Goal: Obtain resource: Obtain resource

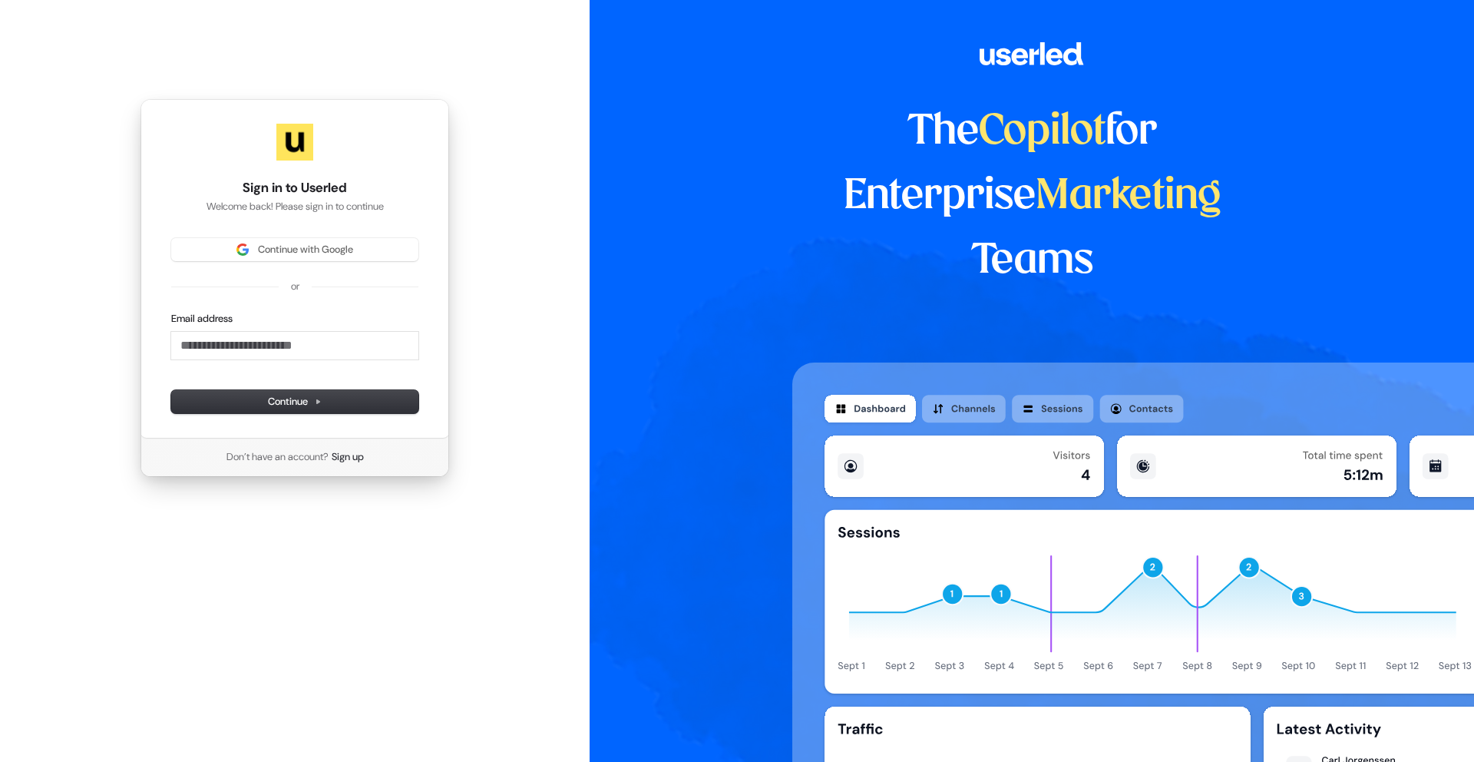
click at [384, 226] on div "Sign in to Userled Welcome back! Please sign in to continue Continue with Googl…" at bounding box center [295, 268] width 309 height 339
click at [382, 250] on span "Continue with Google" at bounding box center [294, 250] width 229 height 14
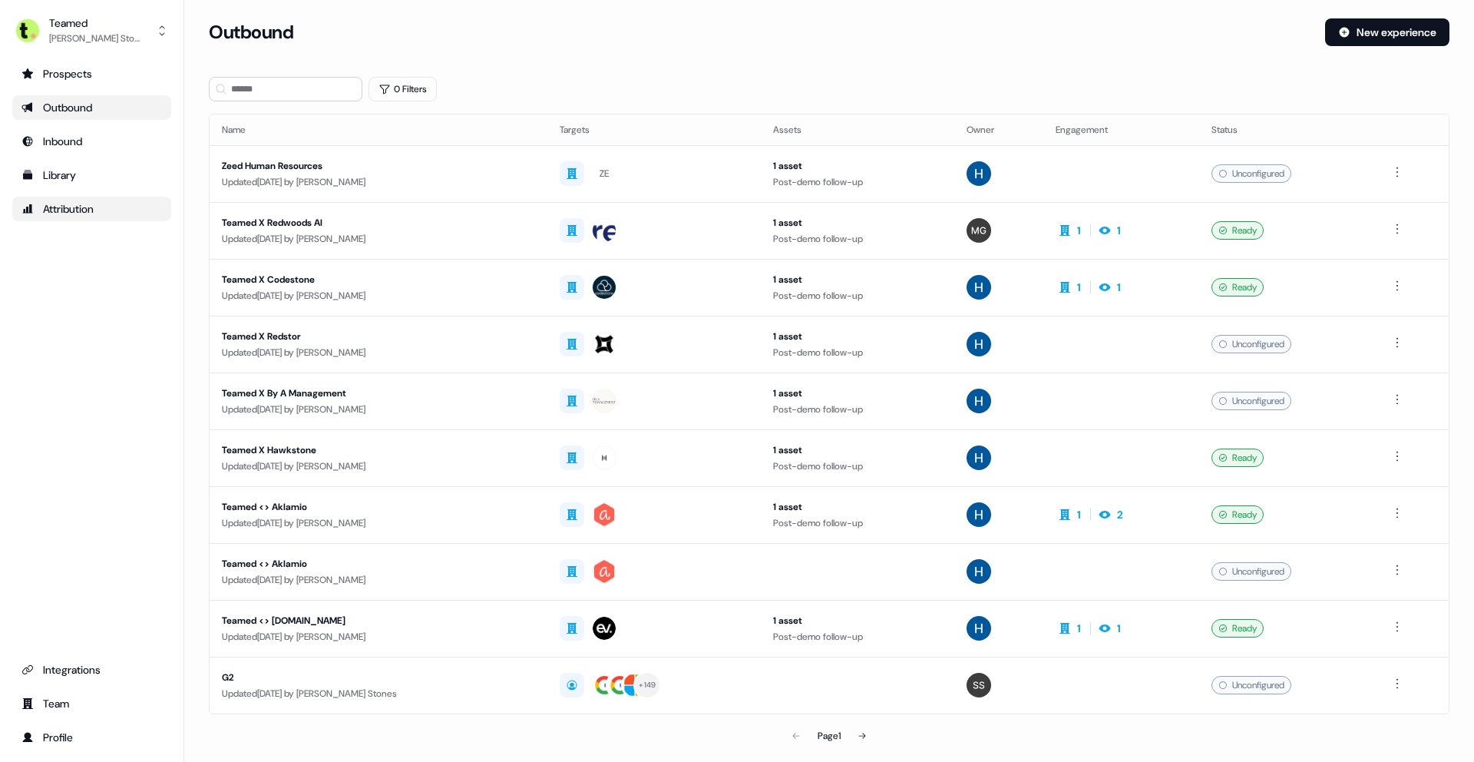
click at [101, 202] on div "Attribution" at bounding box center [91, 208] width 141 height 15
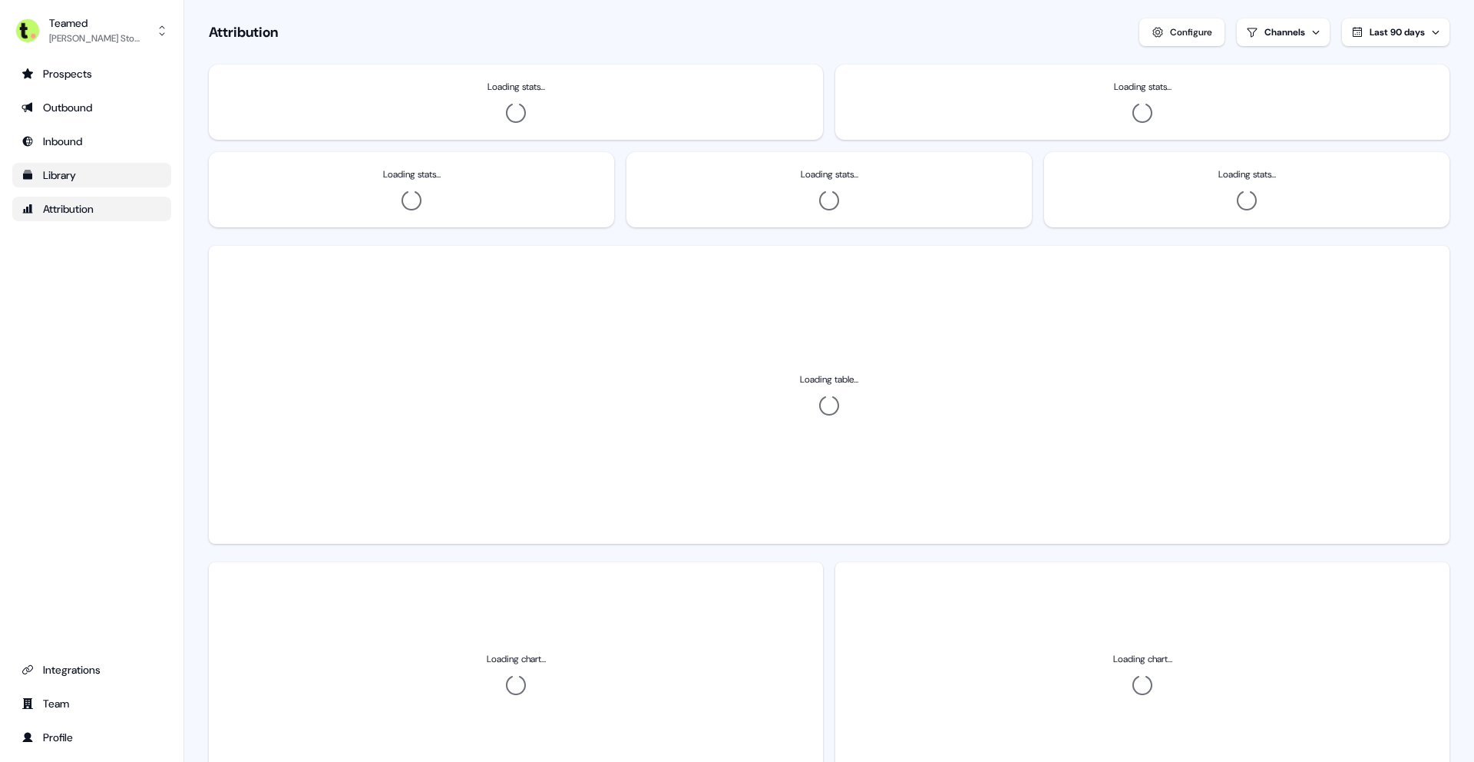
click at [89, 180] on div "Library" at bounding box center [91, 174] width 141 height 15
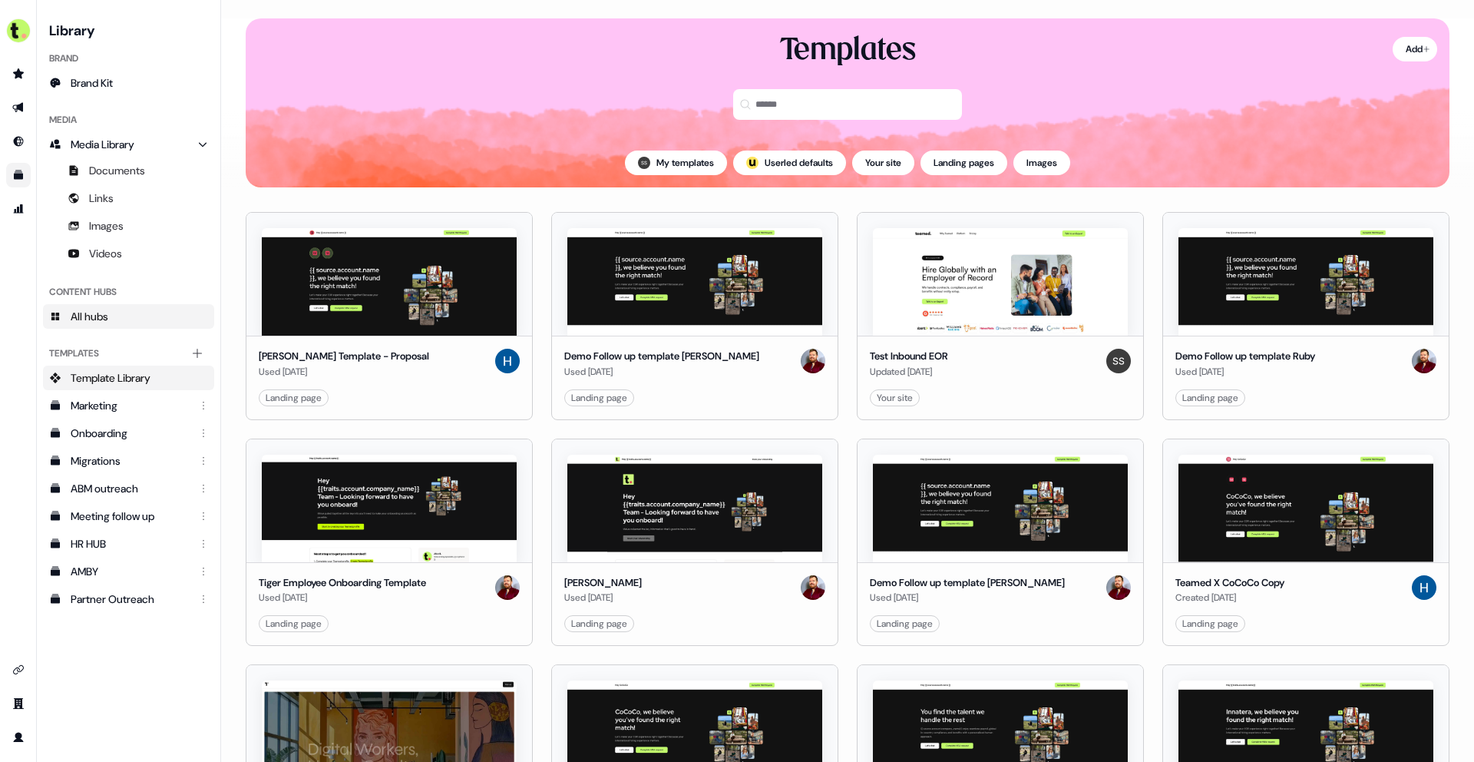
click at [107, 318] on span "All hubs" at bounding box center [90, 316] width 38 height 15
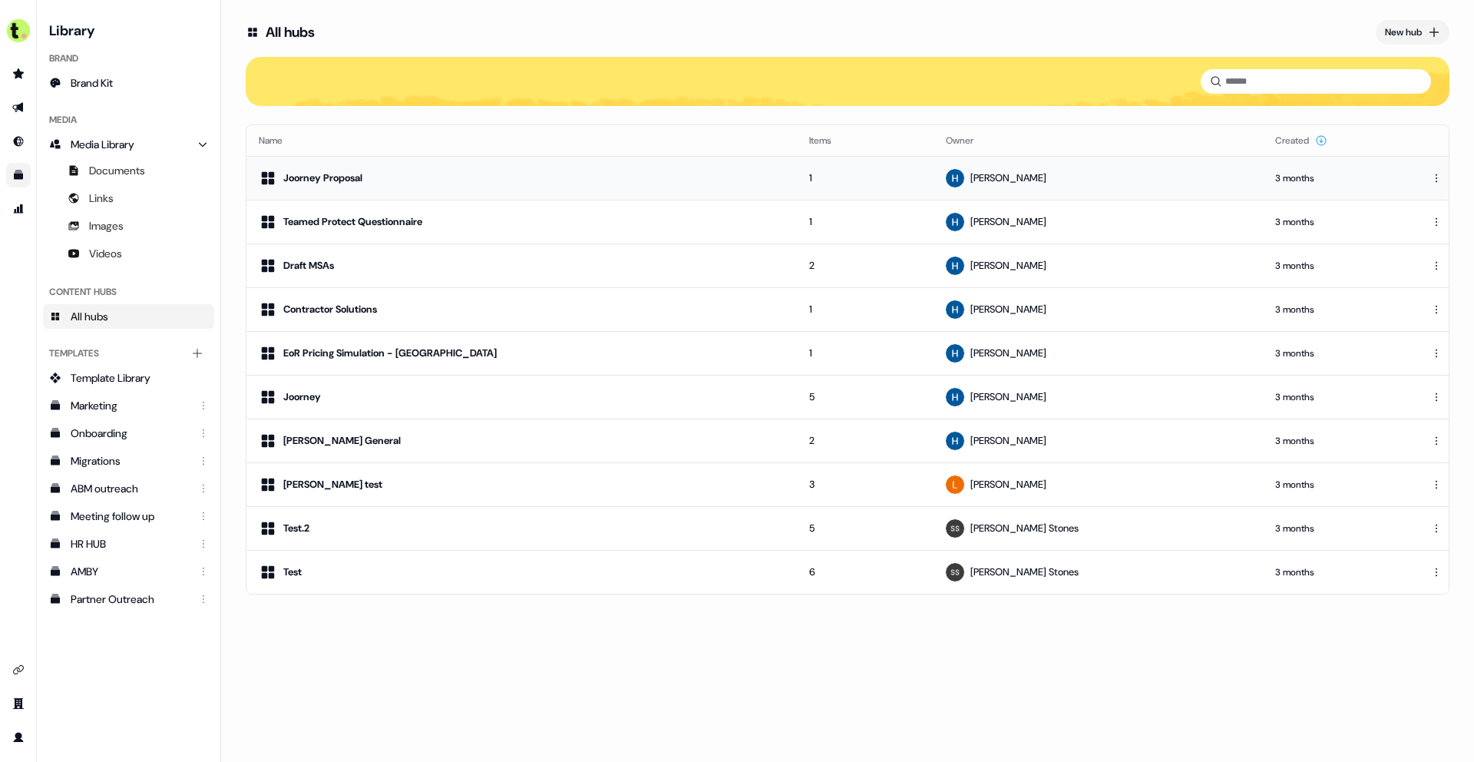
click at [322, 180] on div "Joorney Proposal" at bounding box center [322, 177] width 79 height 15
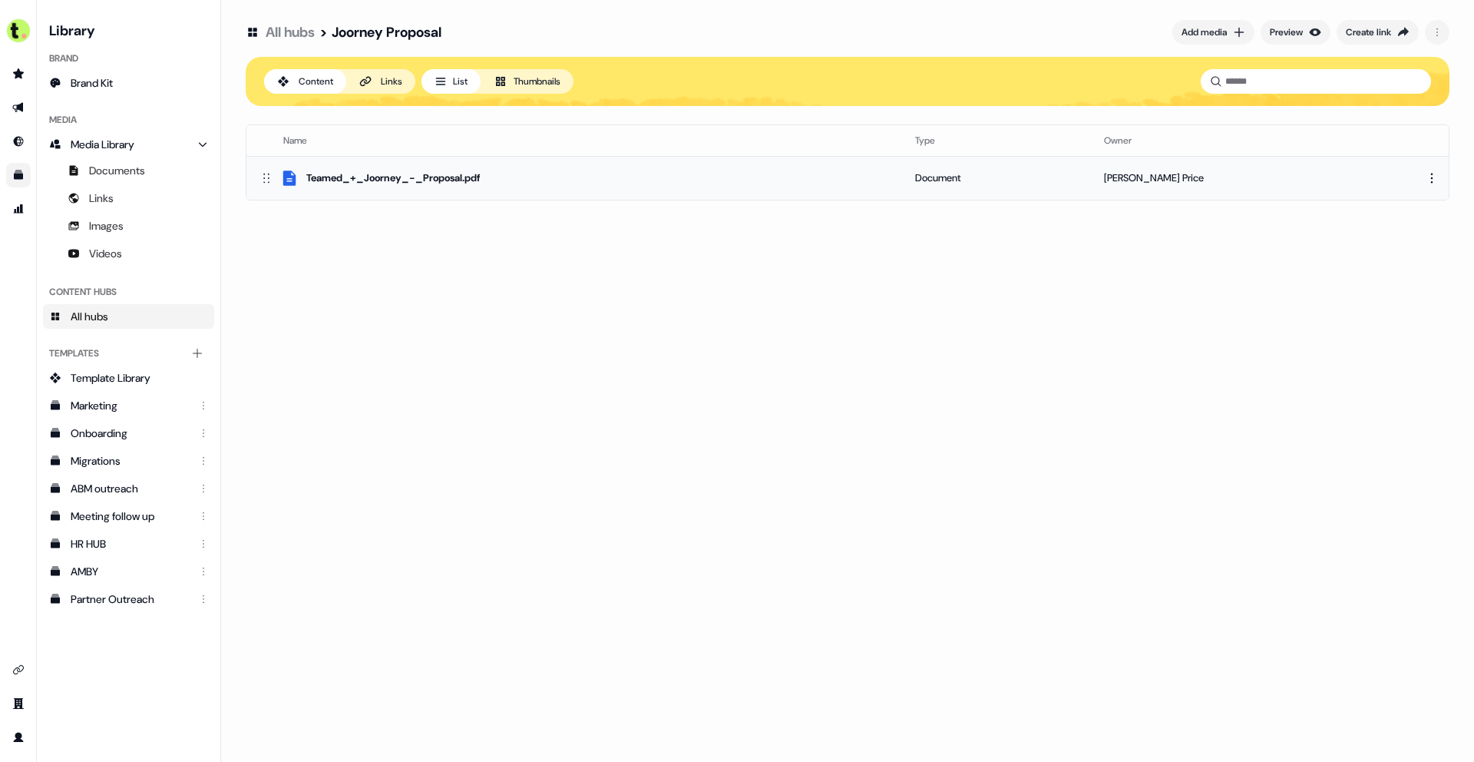
click at [389, 177] on div "Teamed_+_Joorney_-_Proposal.pdf" at bounding box center [393, 177] width 174 height 15
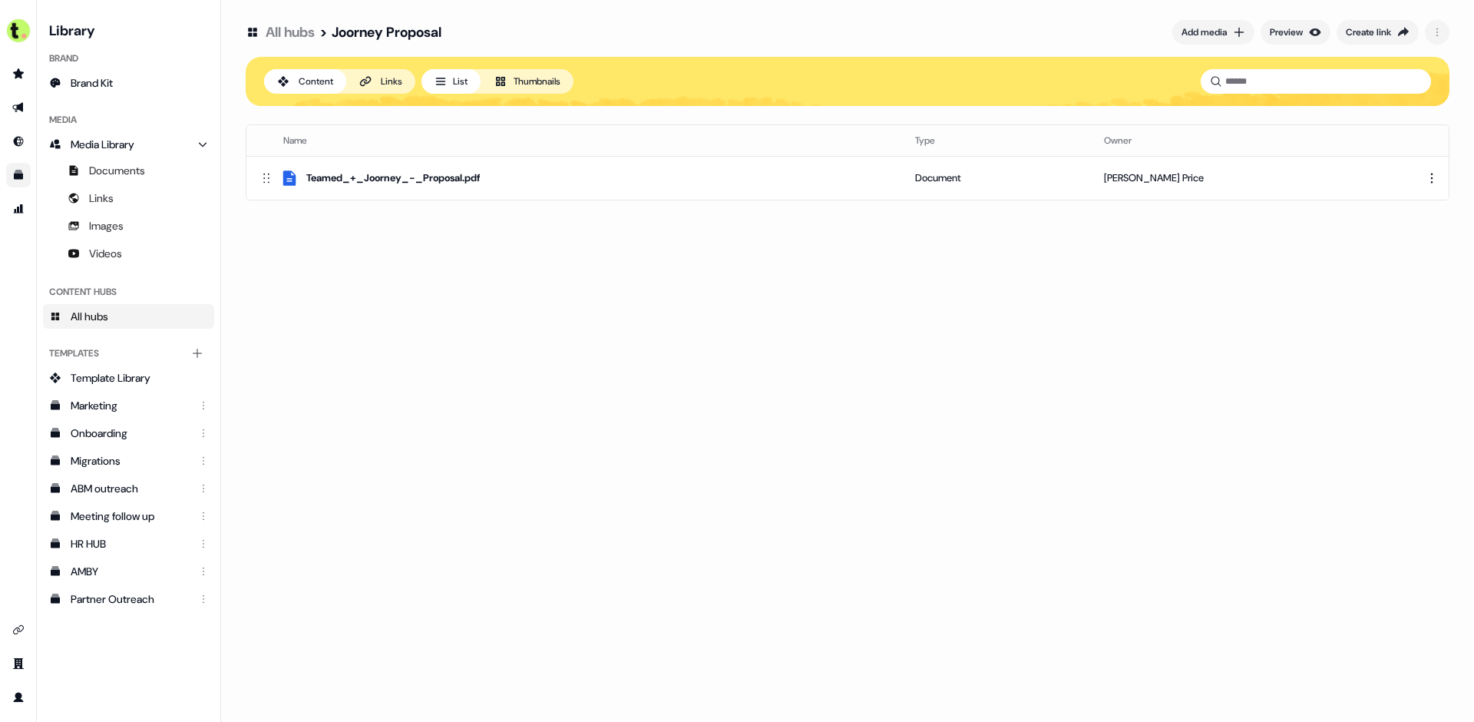
click at [94, 319] on span "All hubs" at bounding box center [90, 316] width 38 height 15
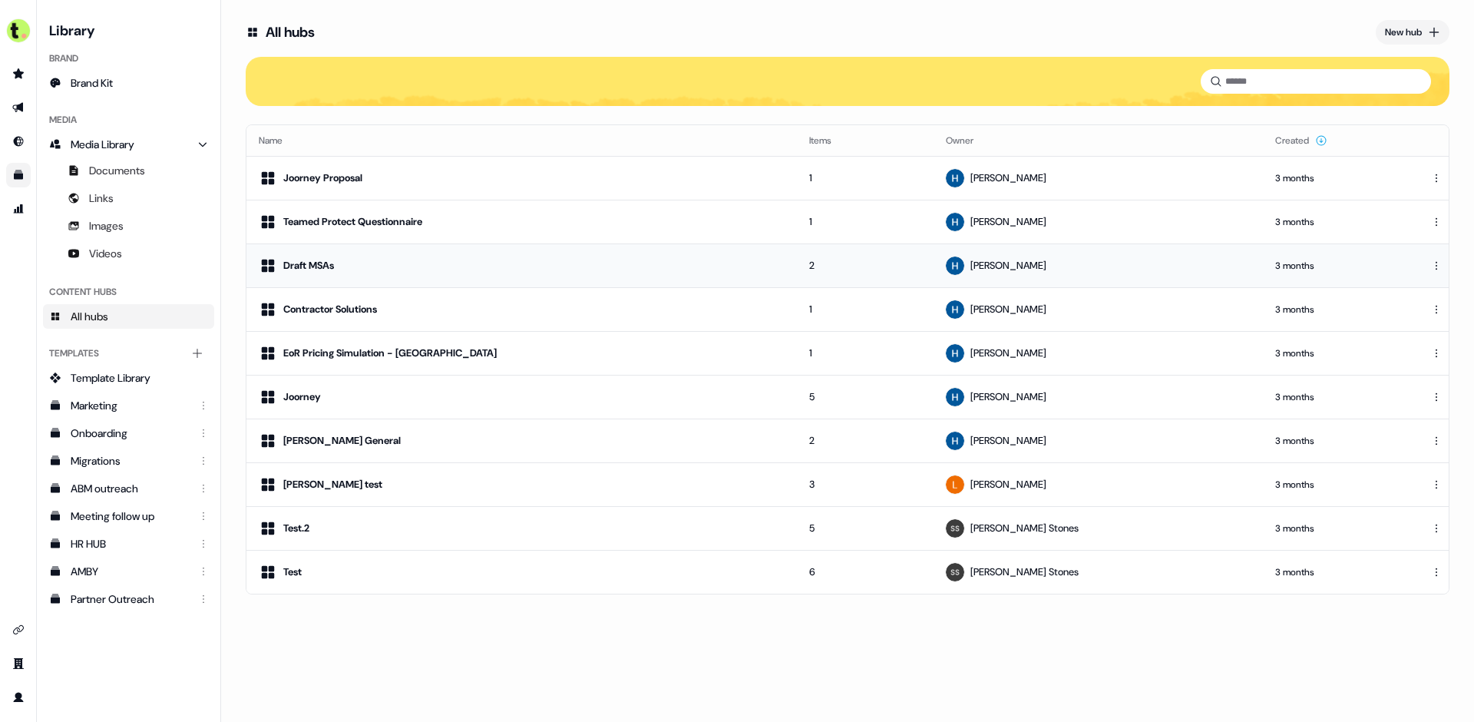
click at [334, 264] on div "Draft MSAs" at bounding box center [308, 265] width 51 height 15
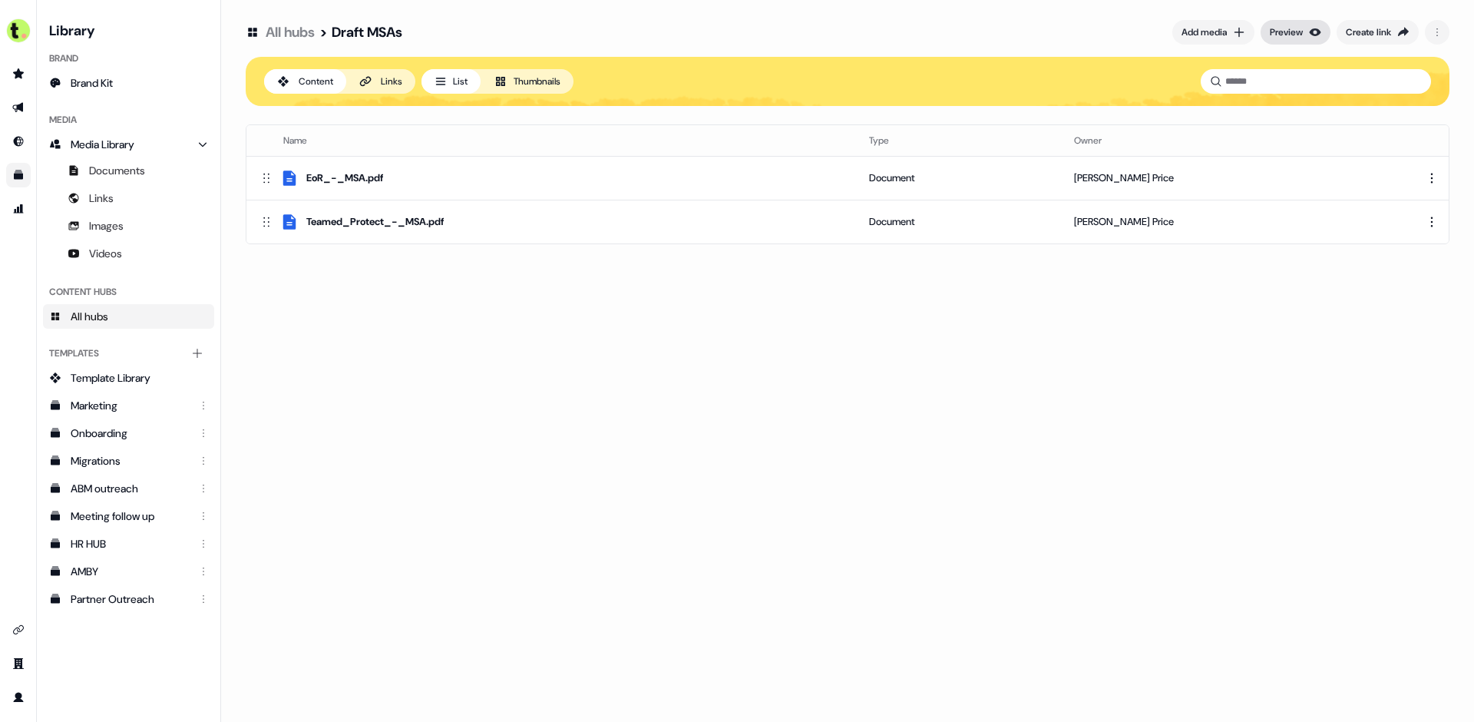
click at [1277, 32] on div "Preview" at bounding box center [1286, 32] width 33 height 15
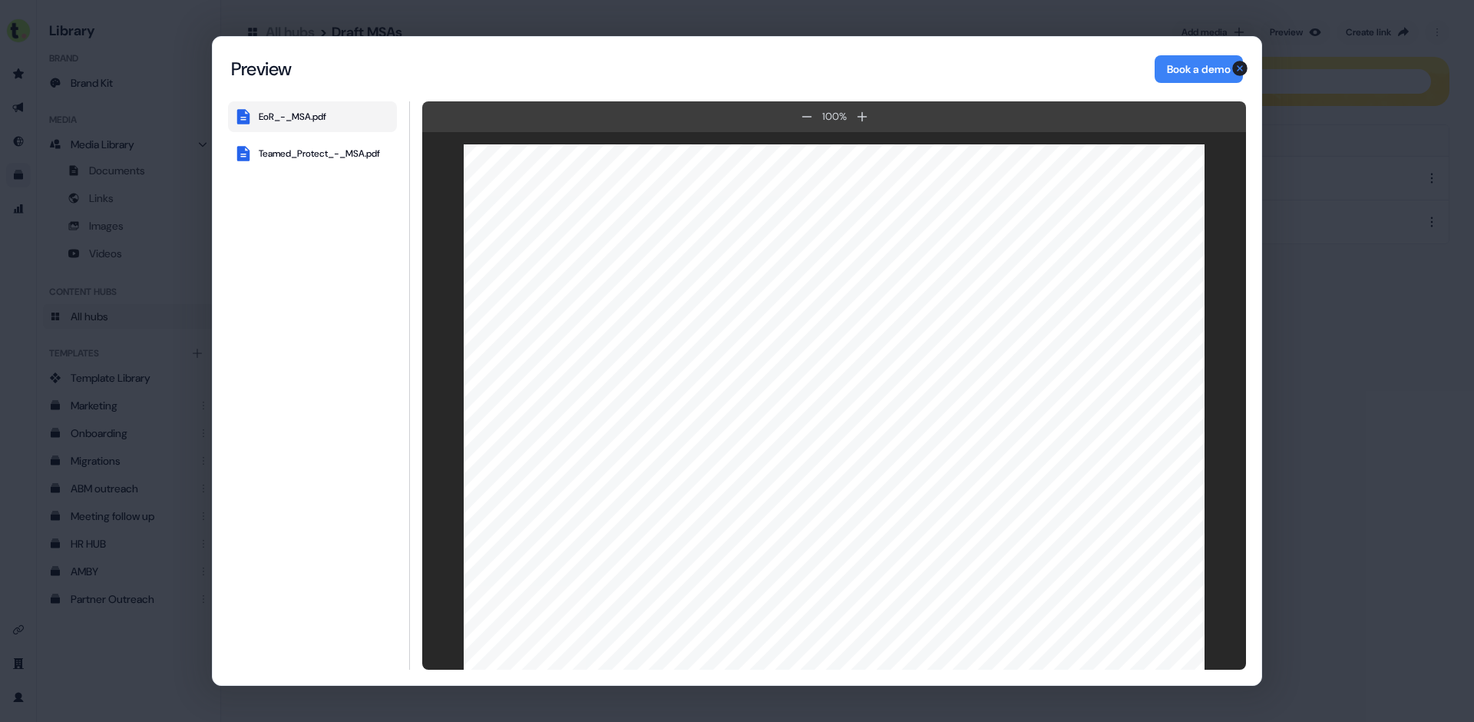
click at [1066, 34] on div "Content Hub Preview Preview Book a demo EoR_-_MSA.pdf Teamed_Protect_-_MSA.pdf …" at bounding box center [737, 361] width 1474 height 722
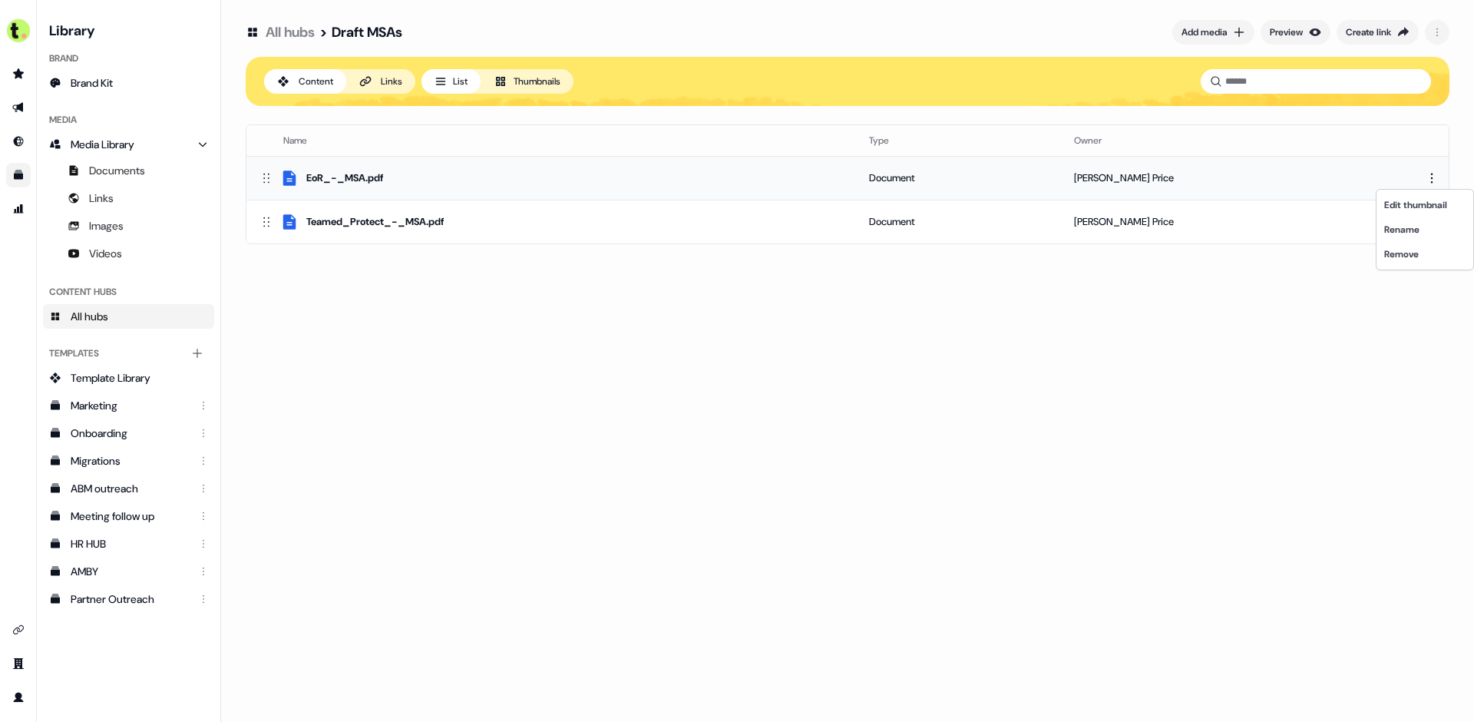
click at [1433, 177] on html "For the best experience switch devices to a bigger screen. Go to [DOMAIN_NAME] …" at bounding box center [737, 361] width 1474 height 722
click at [1373, 31] on div "Create link" at bounding box center [1368, 32] width 45 height 15
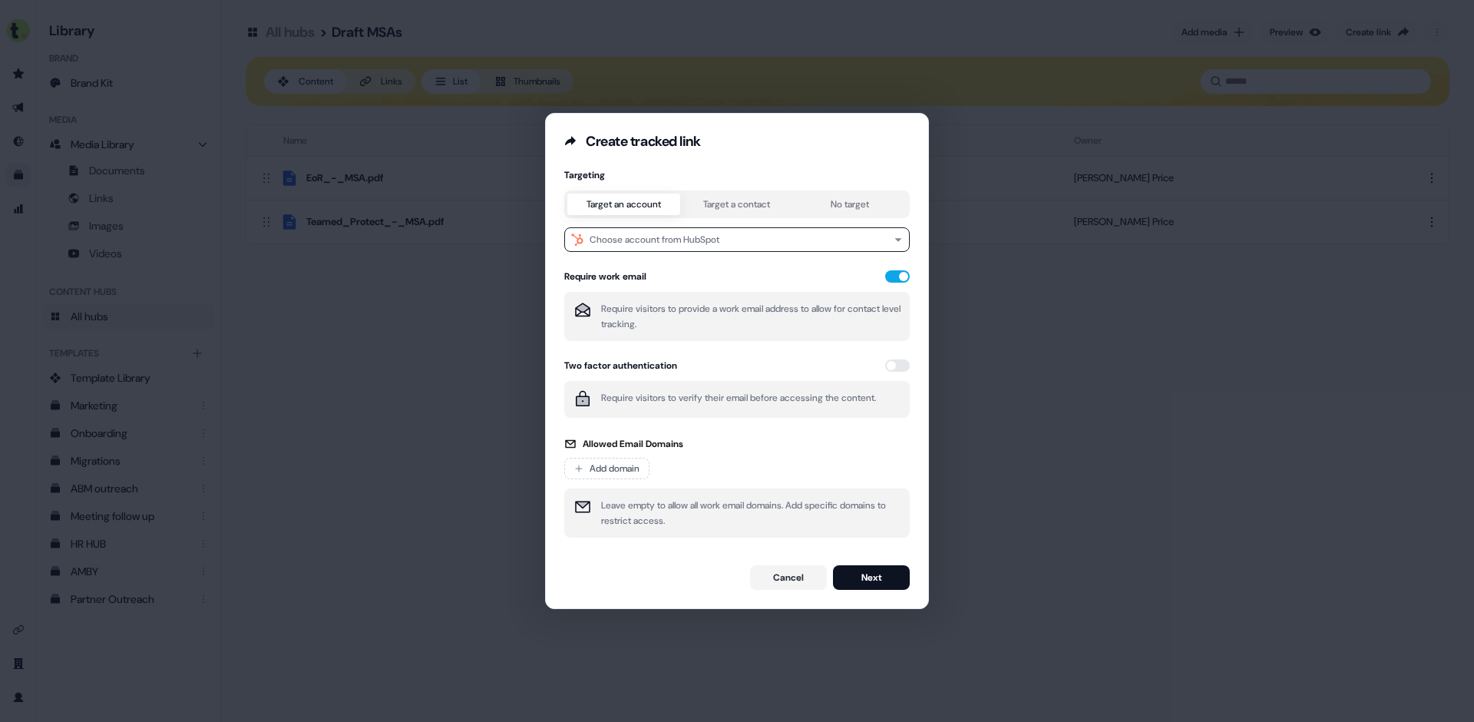
click at [841, 206] on div "Targeting Target an account Target a contact No target Choose account from HubS…" at bounding box center [737, 358] width 346 height 378
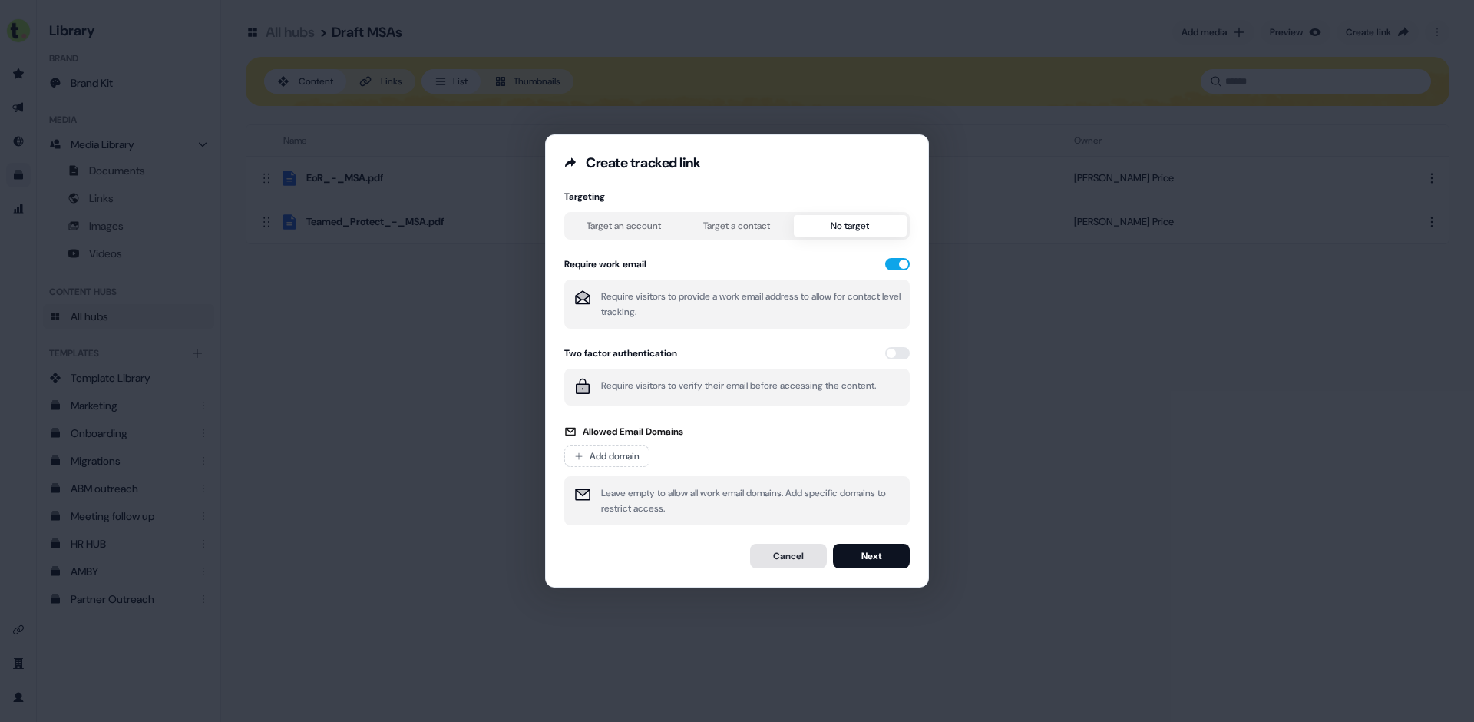
click at [785, 557] on button "Cancel" at bounding box center [788, 556] width 77 height 25
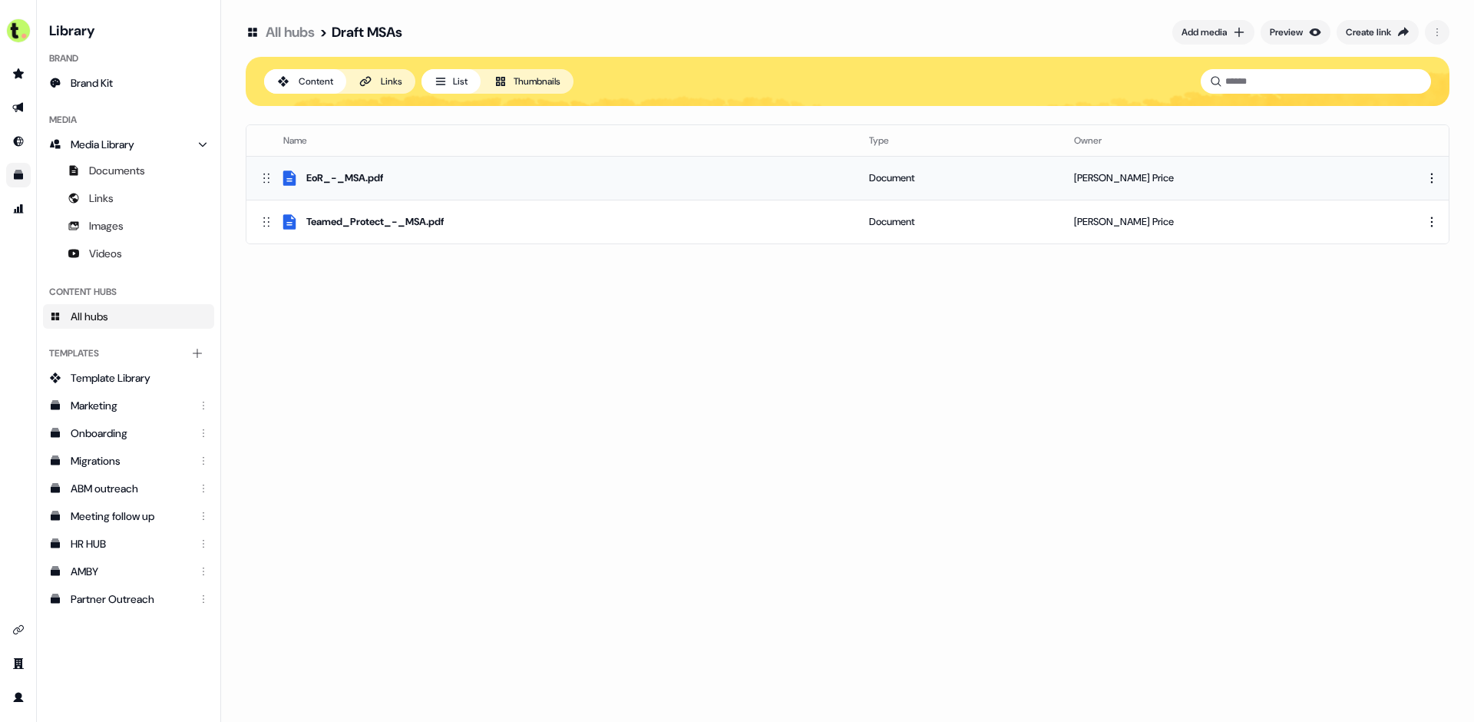
click at [426, 174] on div "EoR_-_MSA.pdf" at bounding box center [552, 178] width 586 height 18
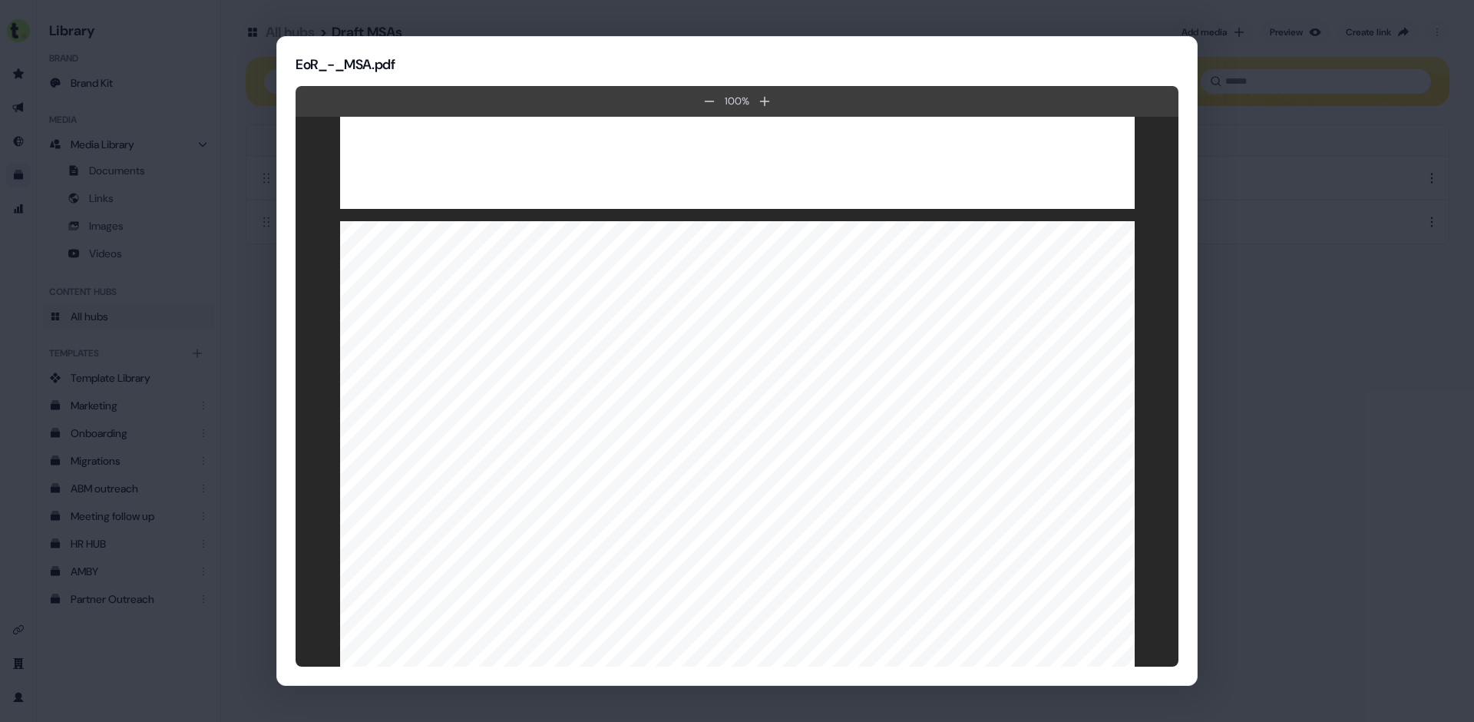
scroll to position [9249, 0]
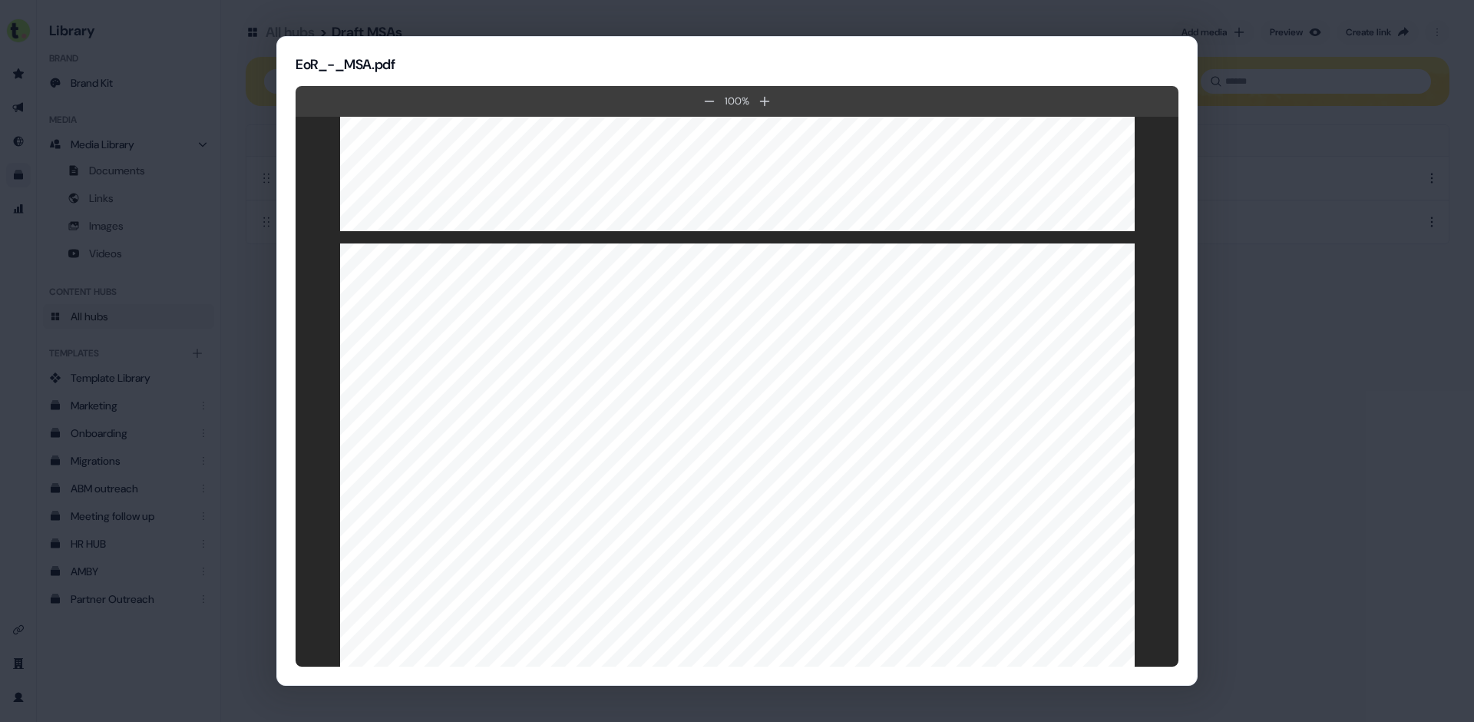
click at [711, 59] on h2 "EoR_-_MSA.pdf" at bounding box center [737, 64] width 883 height 18
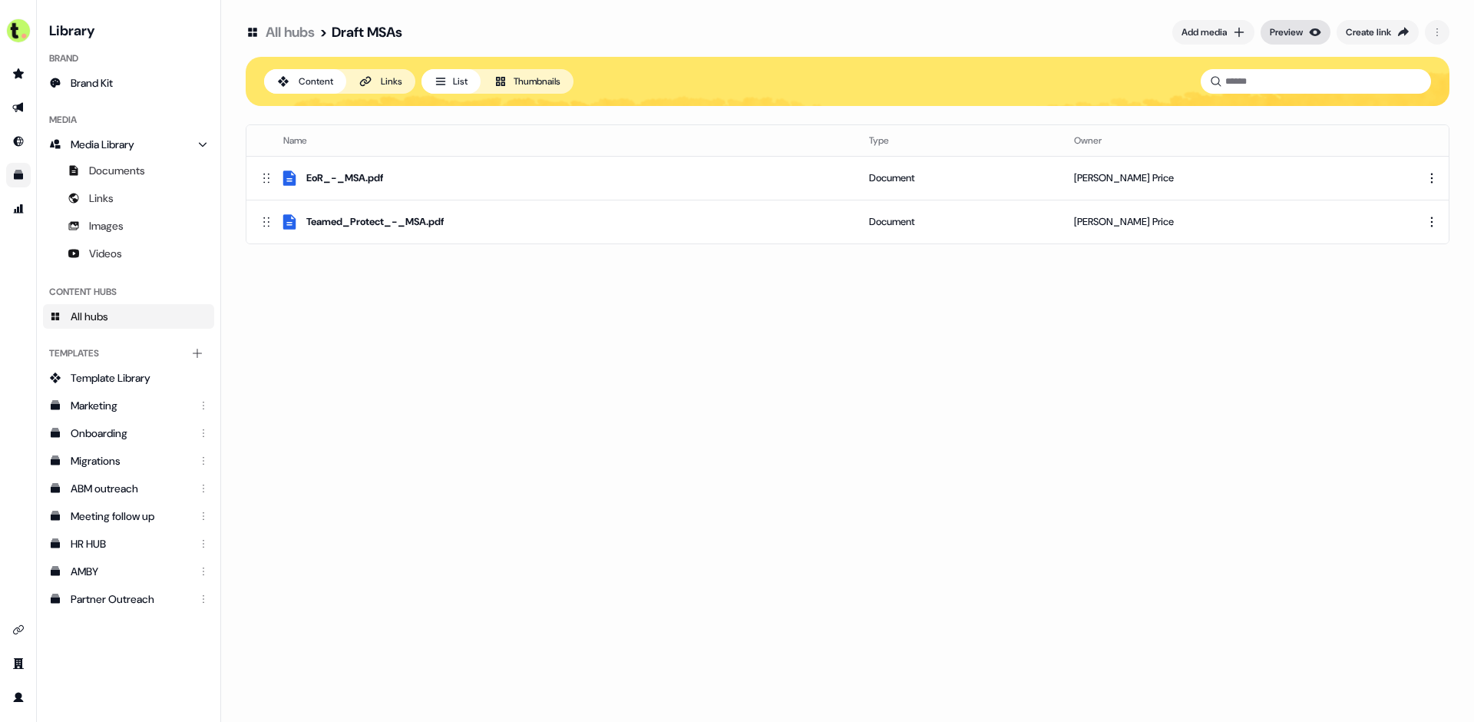
click at [1290, 28] on div "Preview" at bounding box center [1286, 32] width 33 height 15
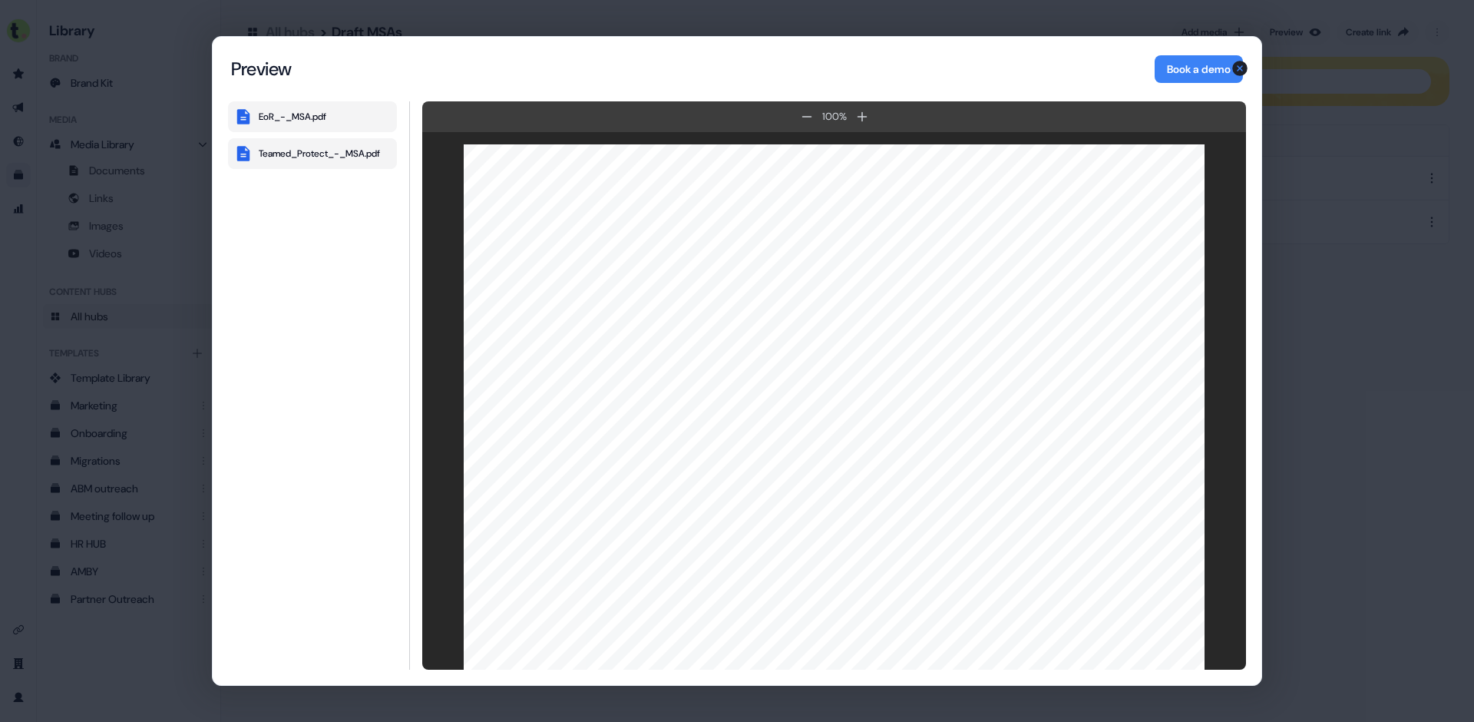
click at [338, 154] on div "Teamed_Protect_-_MSA.pdf" at bounding box center [319, 153] width 121 height 12
click at [322, 123] on button "EoR_-_MSA.pdf" at bounding box center [312, 116] width 169 height 31
click at [351, 138] on button "Teamed_Protect_-_MSA.pdf" at bounding box center [312, 153] width 169 height 31
click at [306, 121] on div "EoR_-_MSA.pdf" at bounding box center [293, 117] width 68 height 12
click at [344, 144] on button "Teamed_Protect_-_MSA.pdf" at bounding box center [312, 153] width 169 height 31
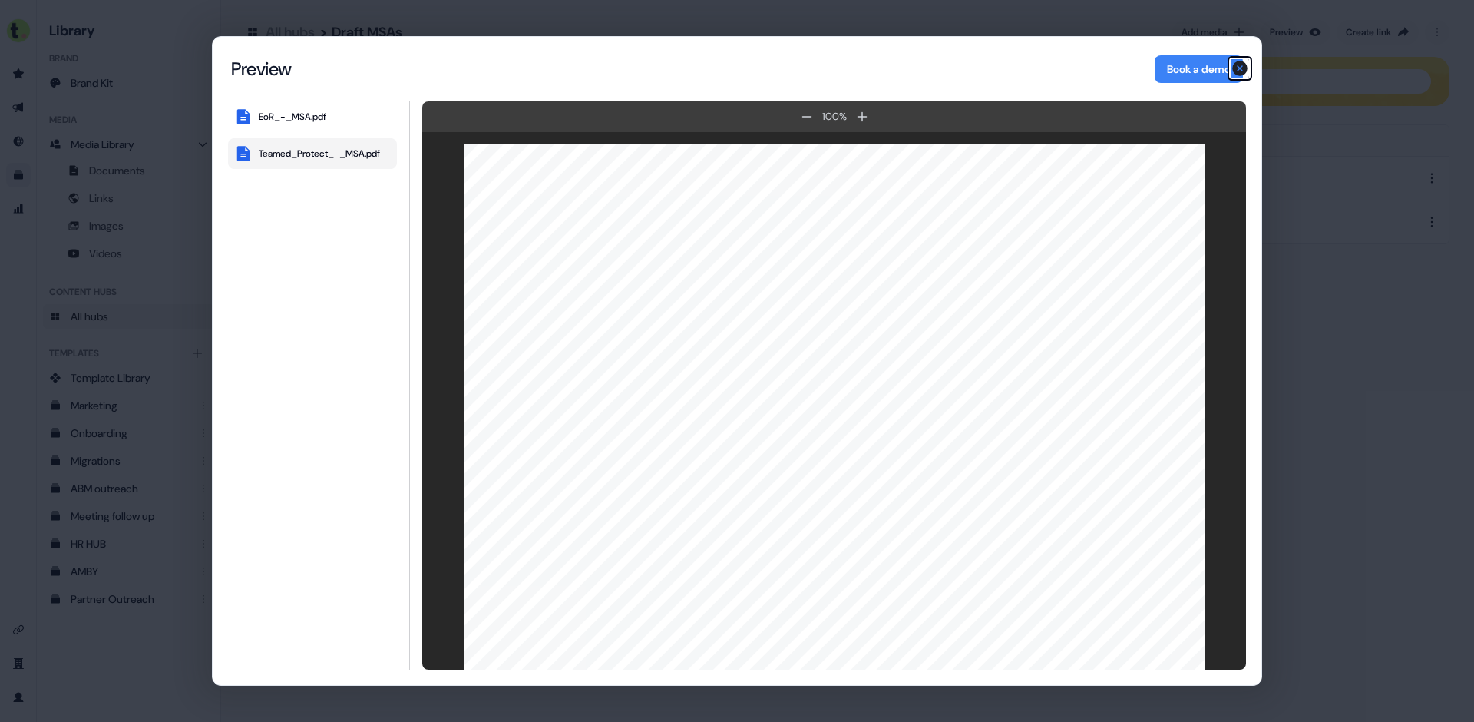
click at [1245, 70] on icon "button" at bounding box center [1239, 68] width 15 height 15
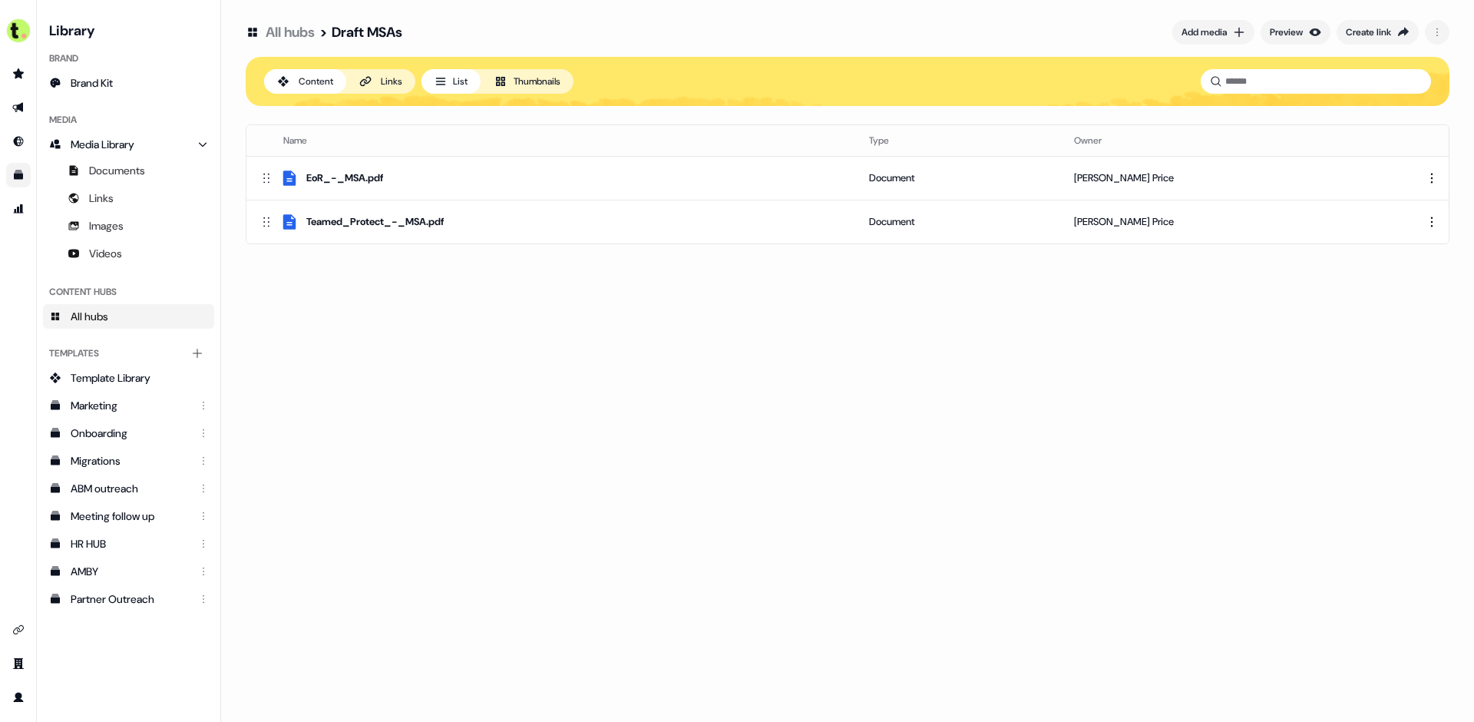
click at [540, 79] on button "Thumbnails" at bounding box center [527, 81] width 93 height 25
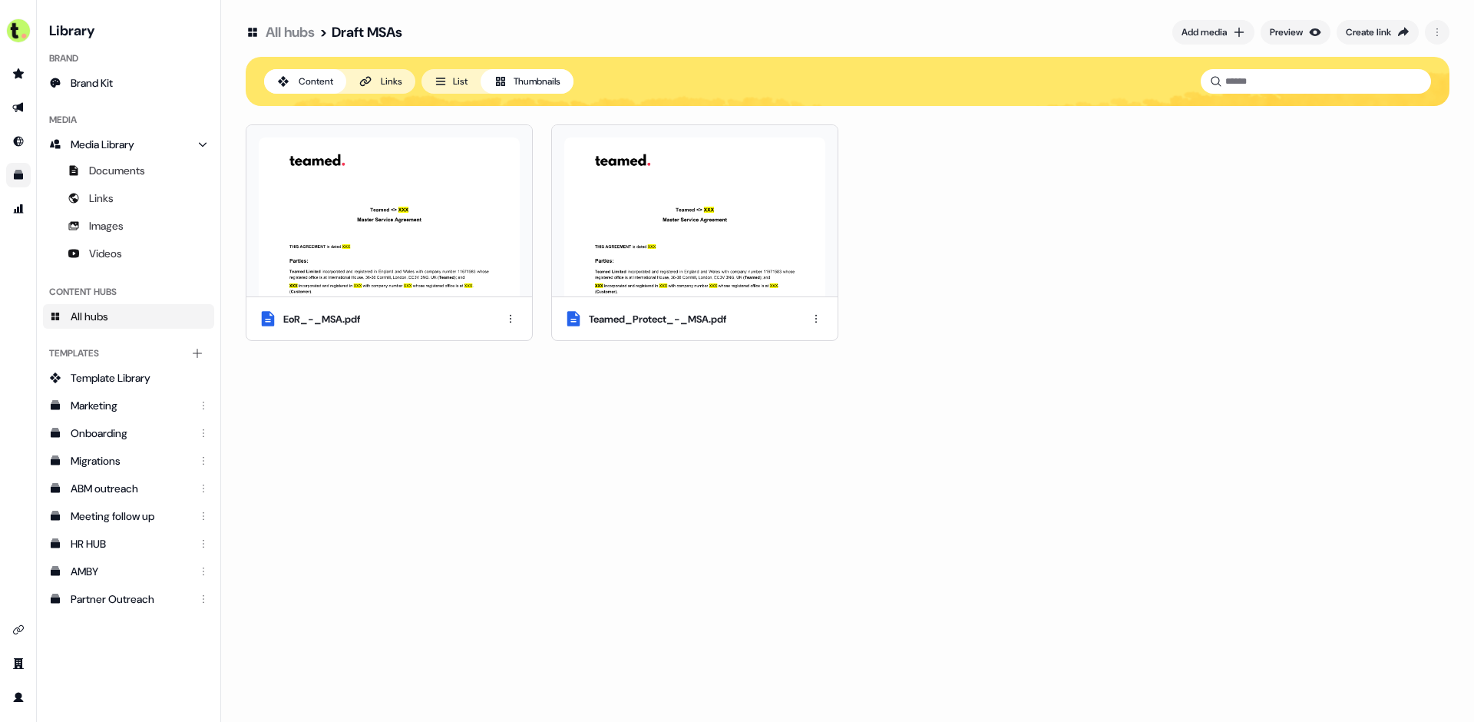
click at [471, 83] on button "List" at bounding box center [451, 81] width 59 height 25
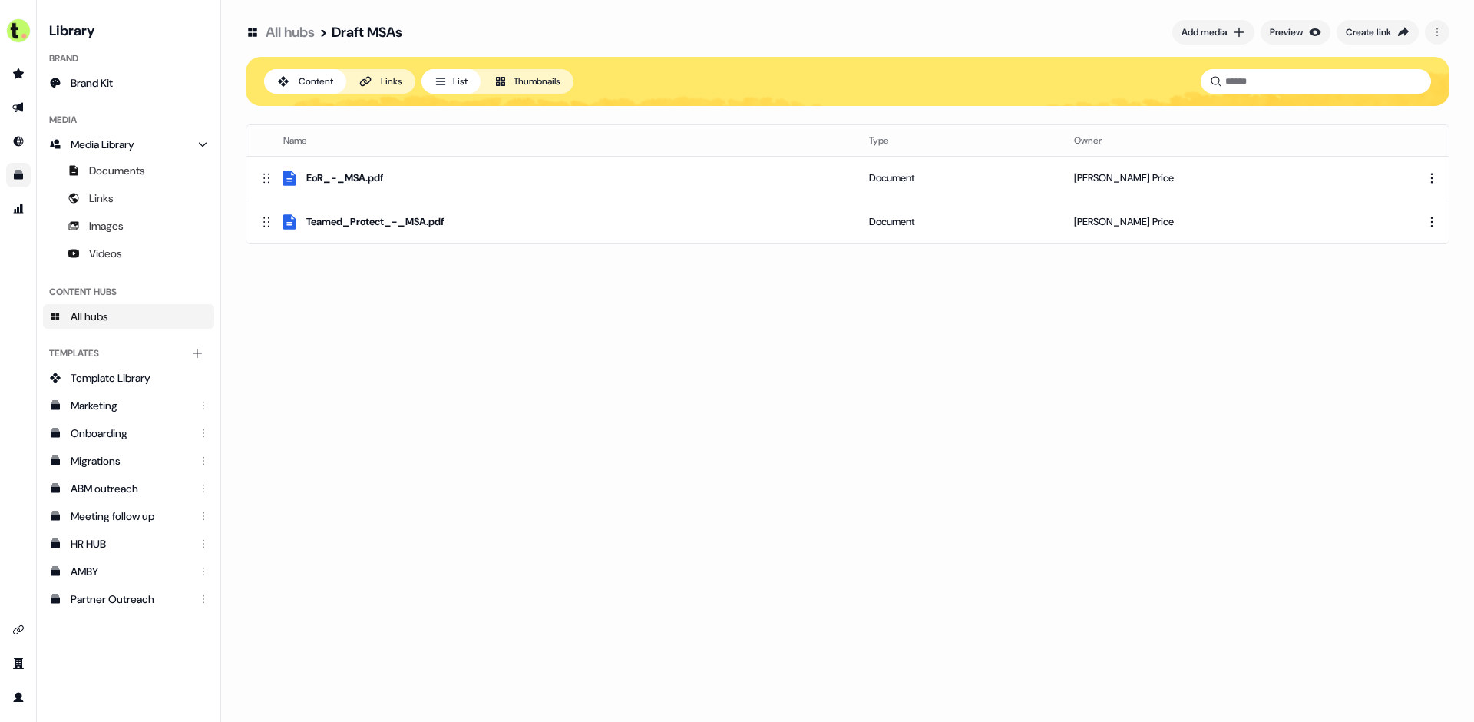
click at [372, 85] on icon at bounding box center [365, 81] width 12 height 12
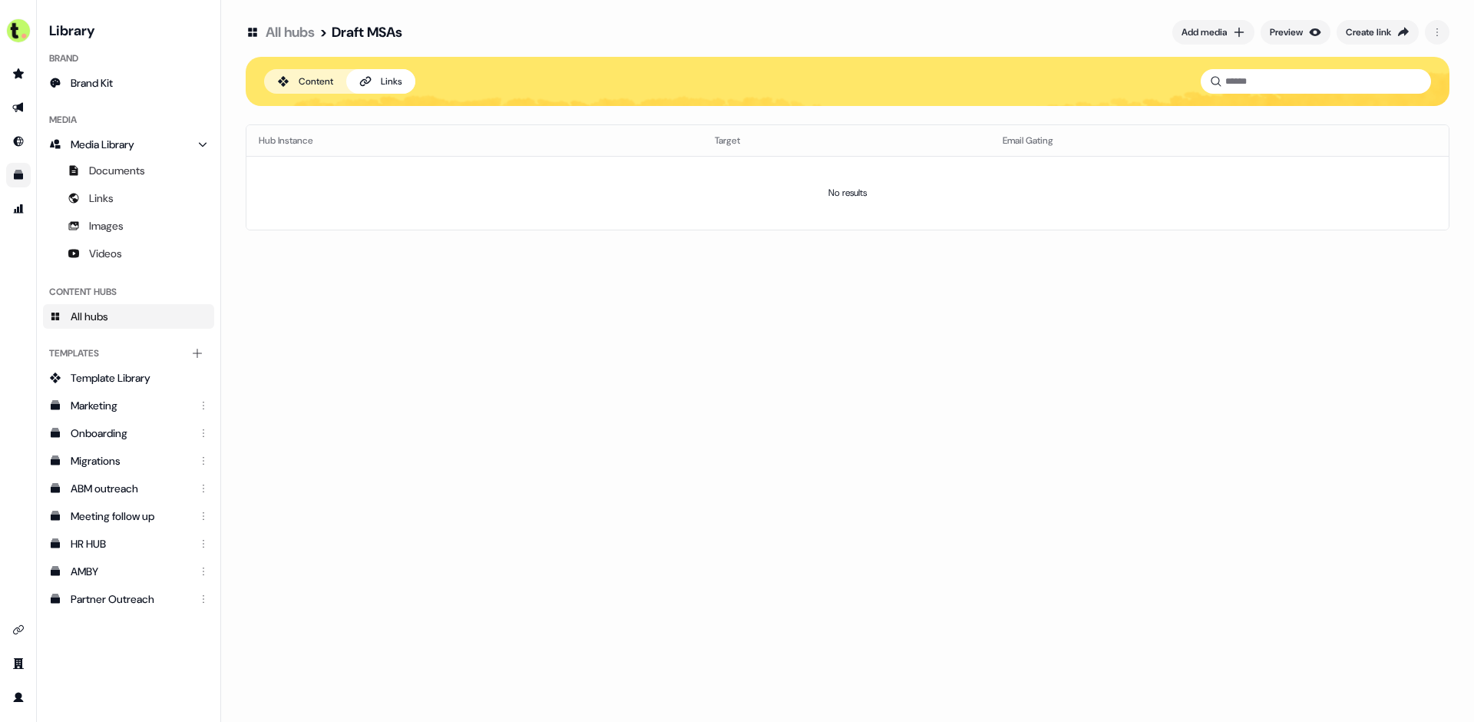
click at [306, 71] on button "Content" at bounding box center [305, 81] width 82 height 25
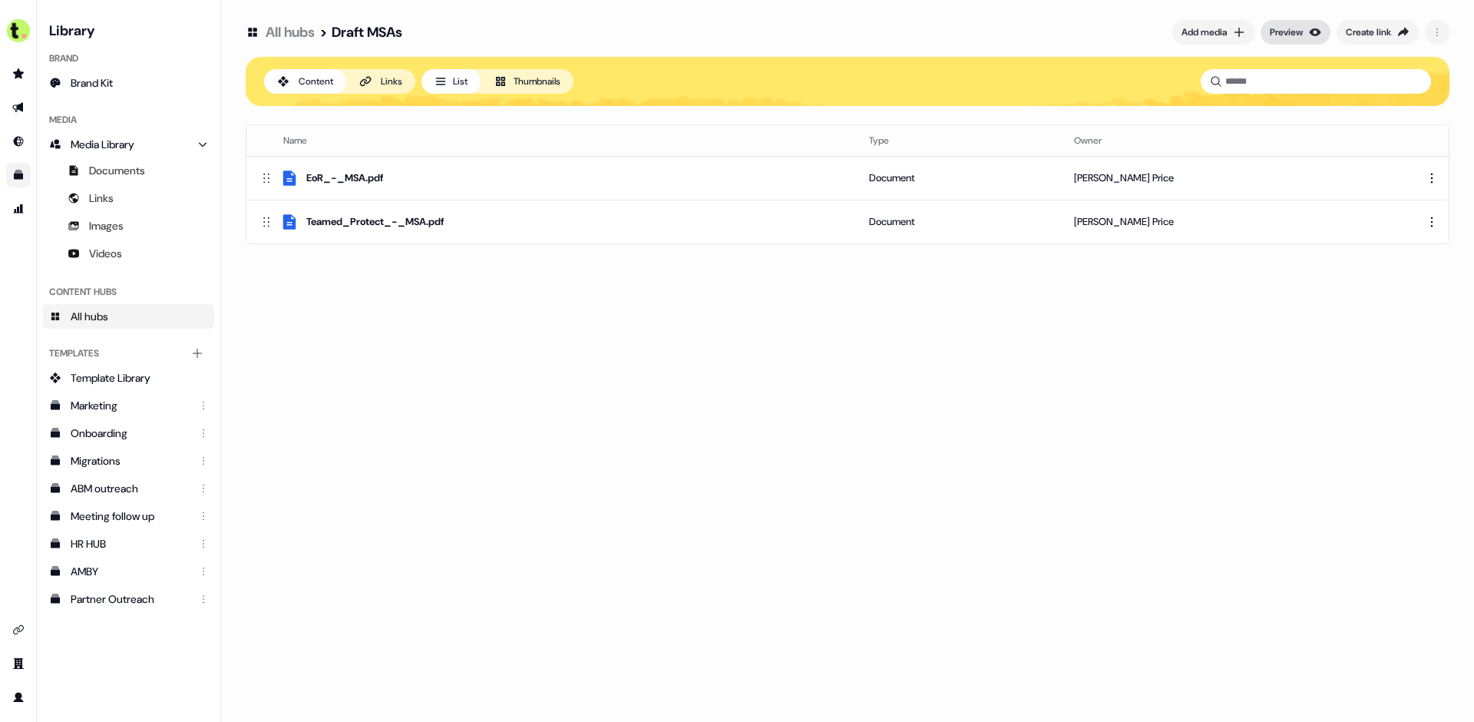
click at [1275, 37] on div "Preview" at bounding box center [1286, 32] width 33 height 15
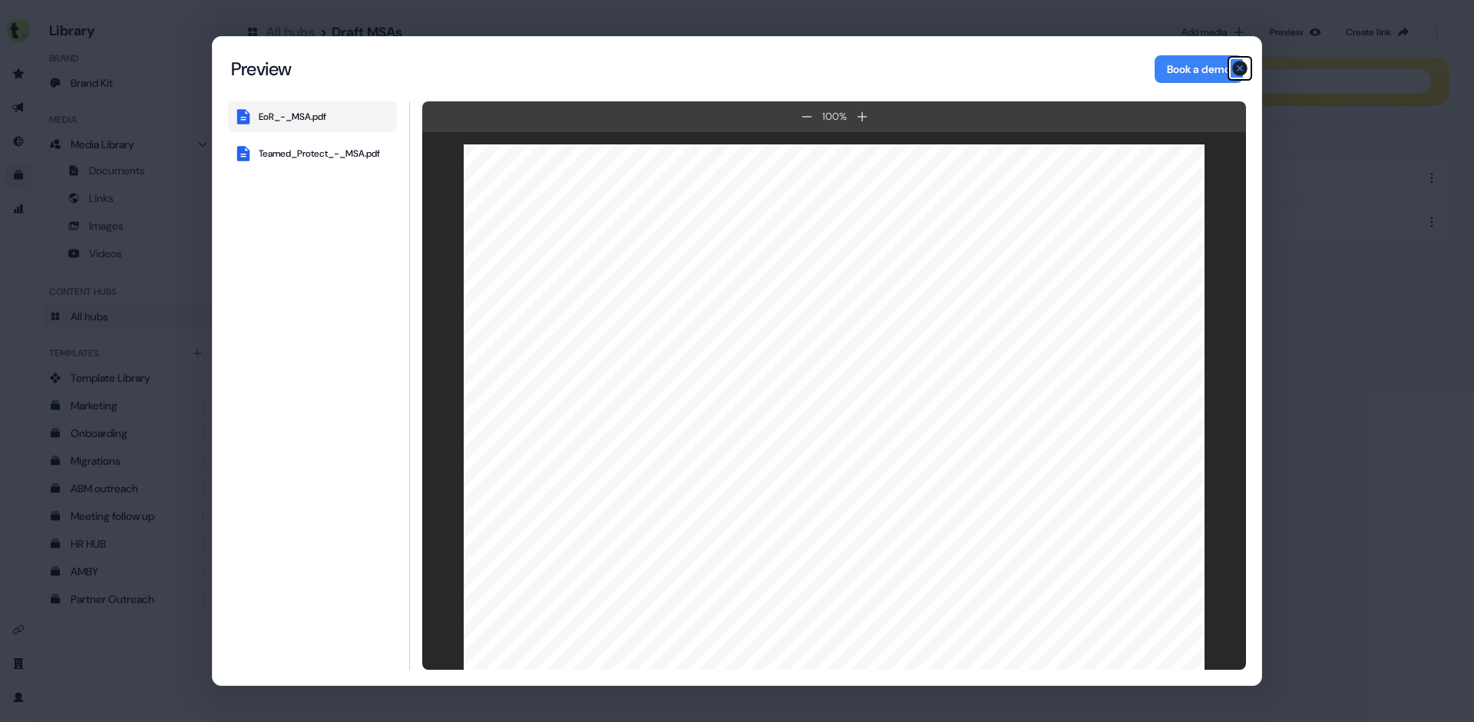
click at [1242, 66] on icon "button" at bounding box center [1240, 68] width 18 height 18
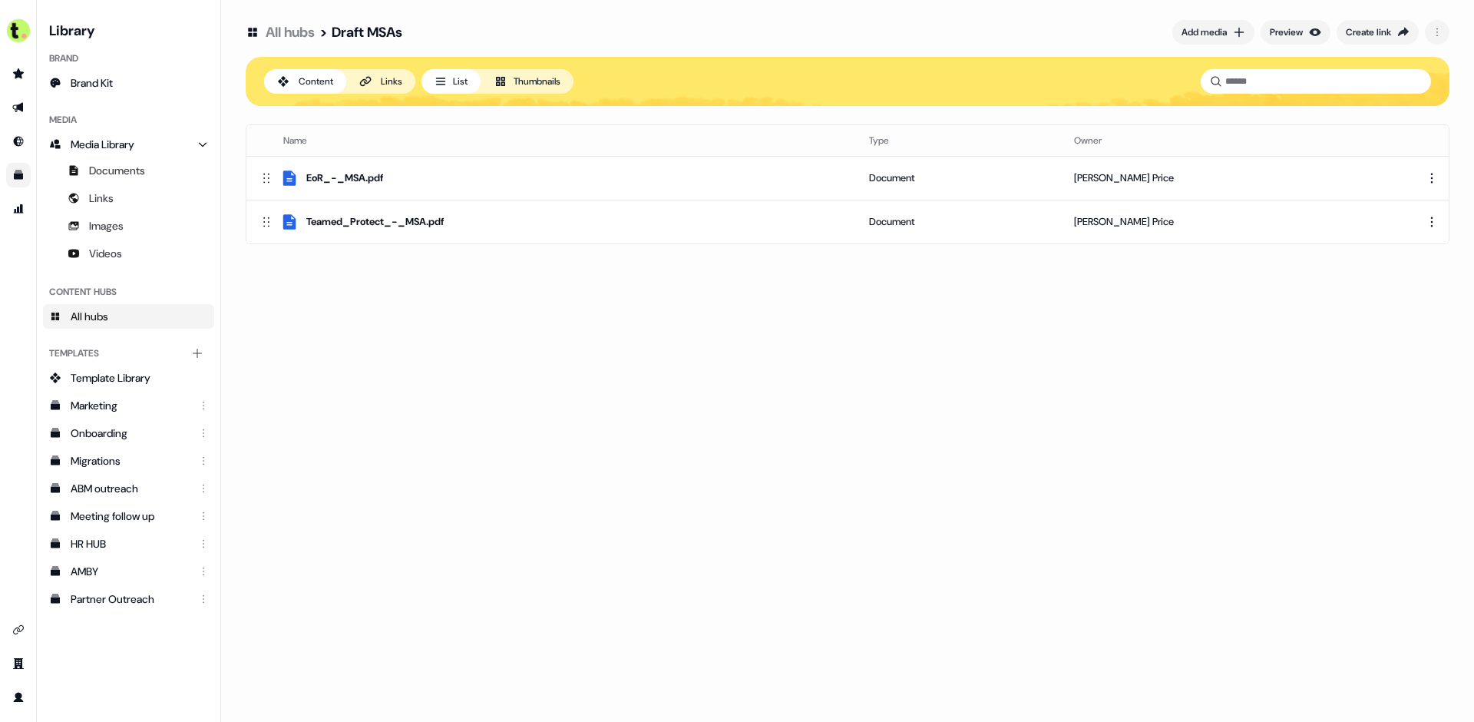
click at [387, 82] on div "Links" at bounding box center [391, 81] width 21 height 15
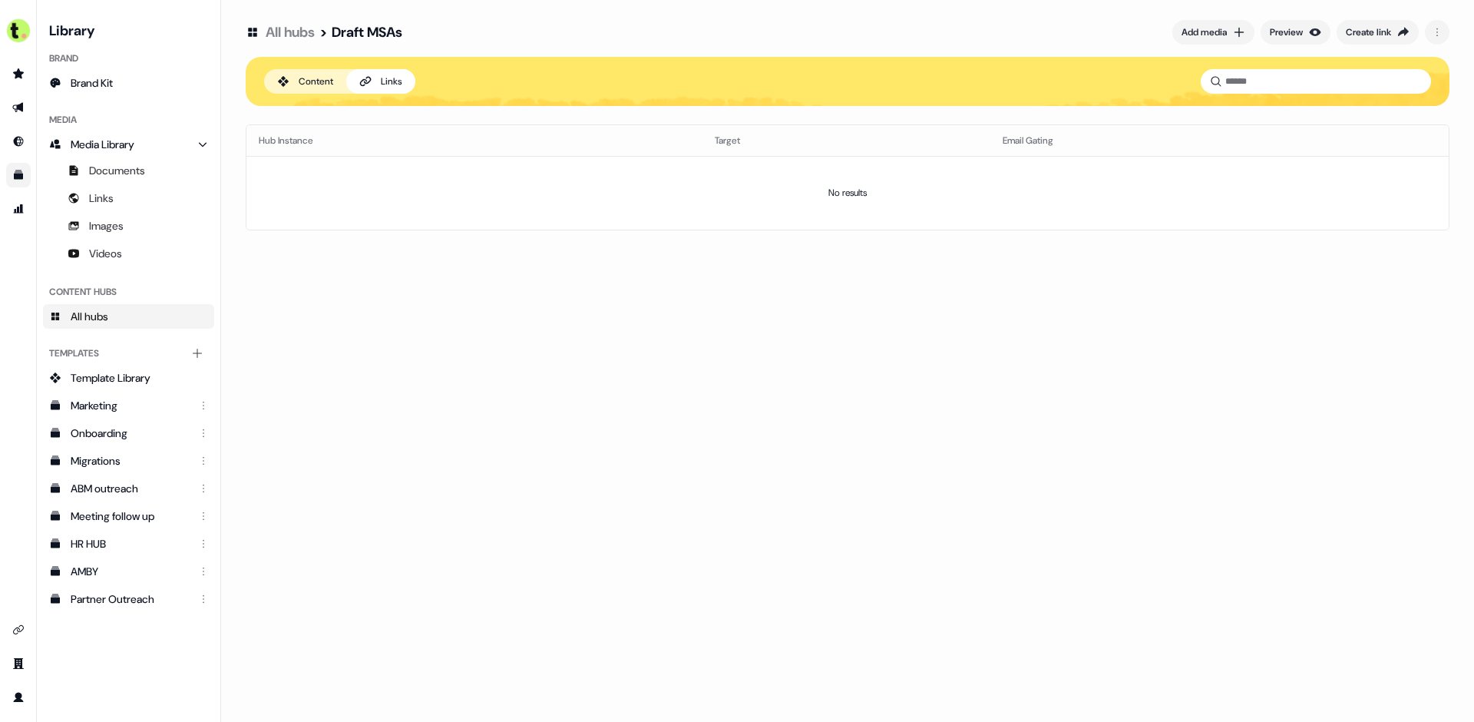
click at [326, 88] on div "Content" at bounding box center [316, 81] width 35 height 15
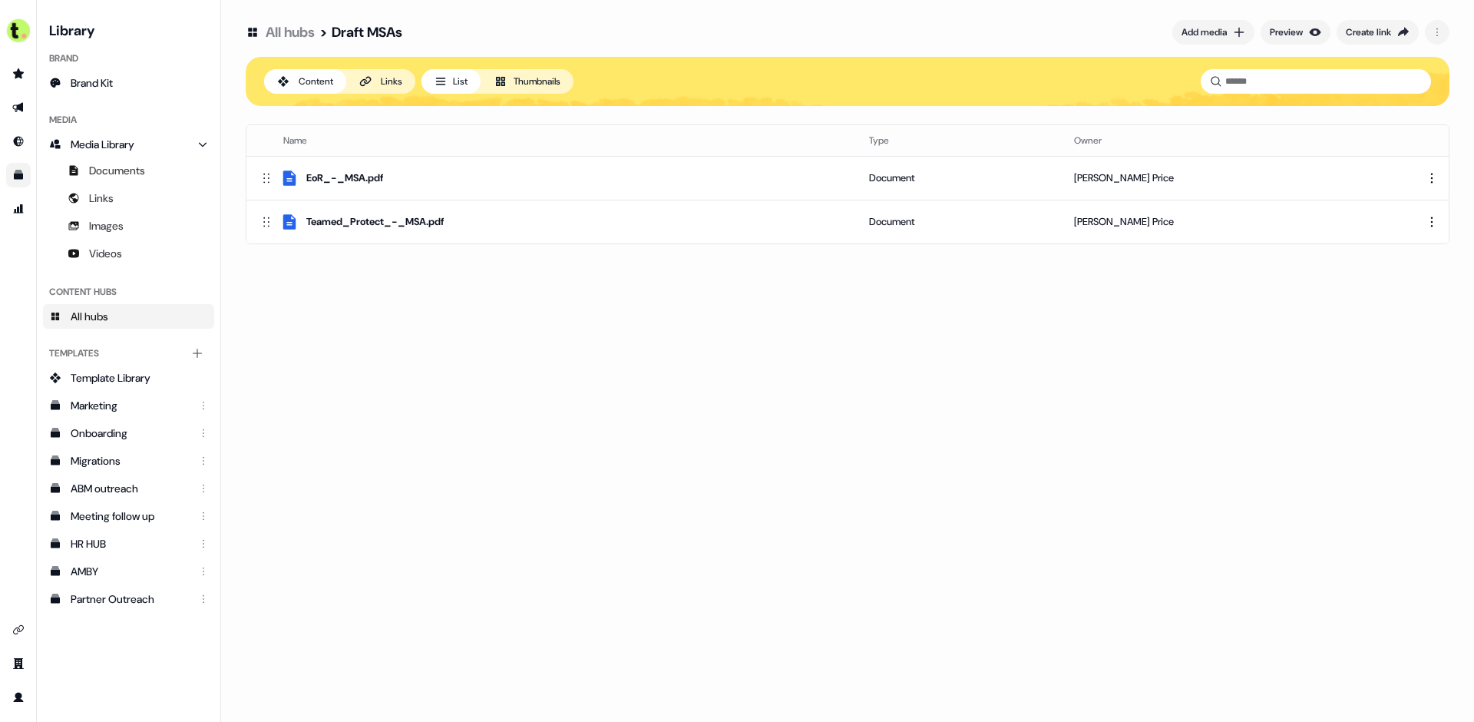
click at [292, 38] on link "All hubs" at bounding box center [290, 32] width 49 height 18
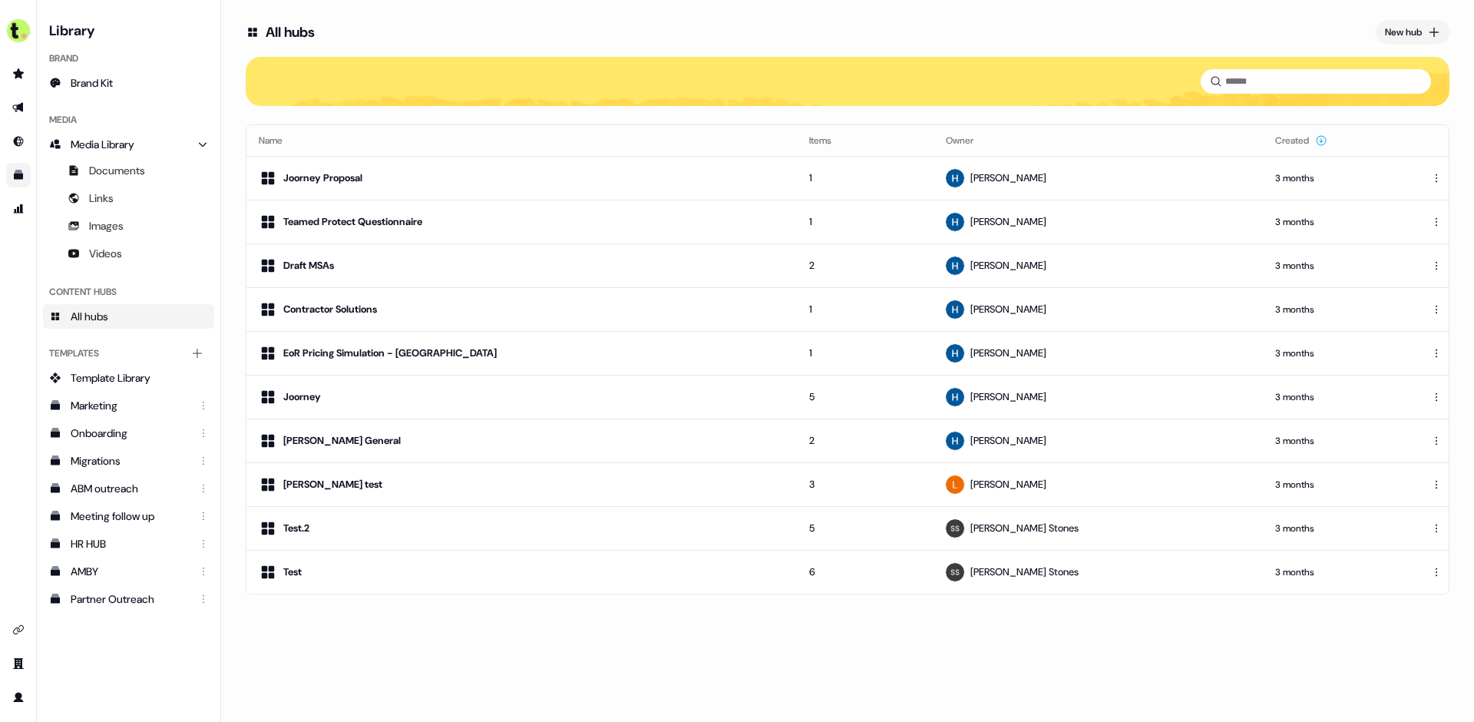
click at [305, 27] on div "All hubs" at bounding box center [290, 32] width 49 height 18
